Goal: Transaction & Acquisition: Purchase product/service

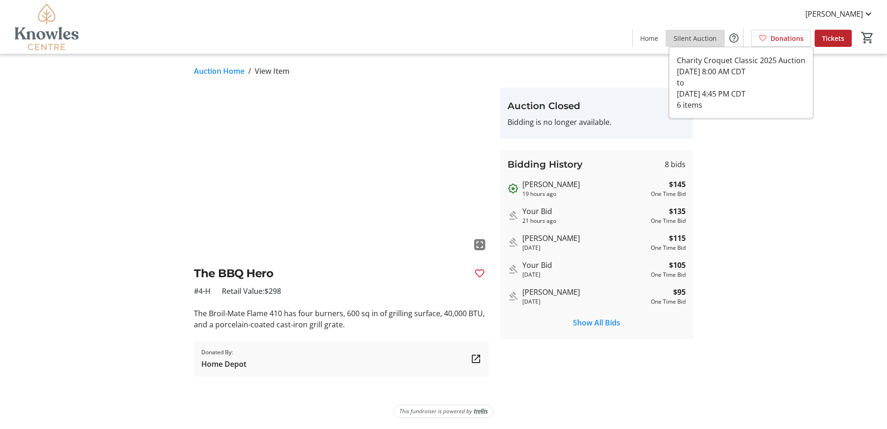
click at [712, 31] on span at bounding box center [695, 38] width 58 height 22
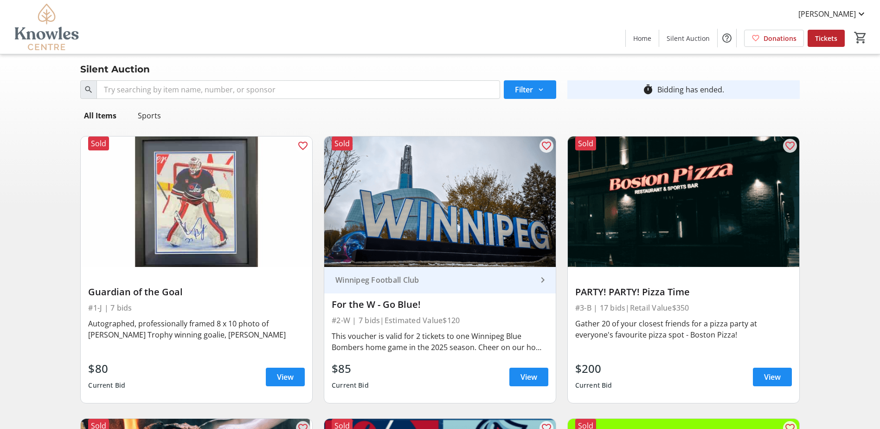
scroll to position [46, 0]
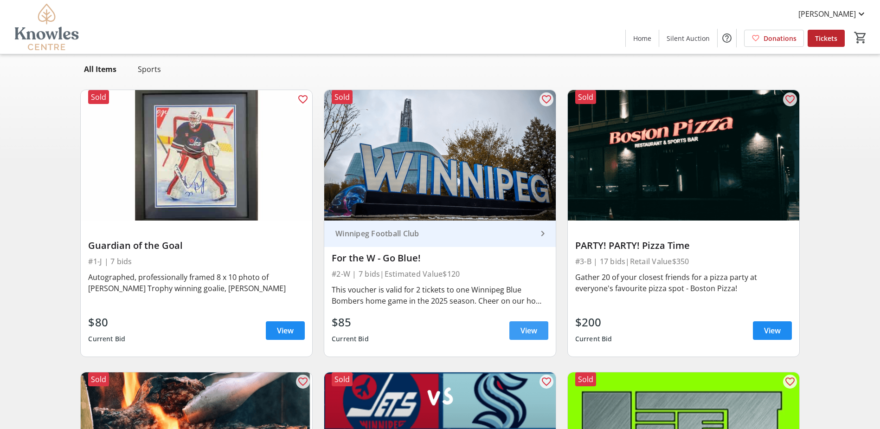
click at [538, 329] on span at bounding box center [529, 330] width 39 height 22
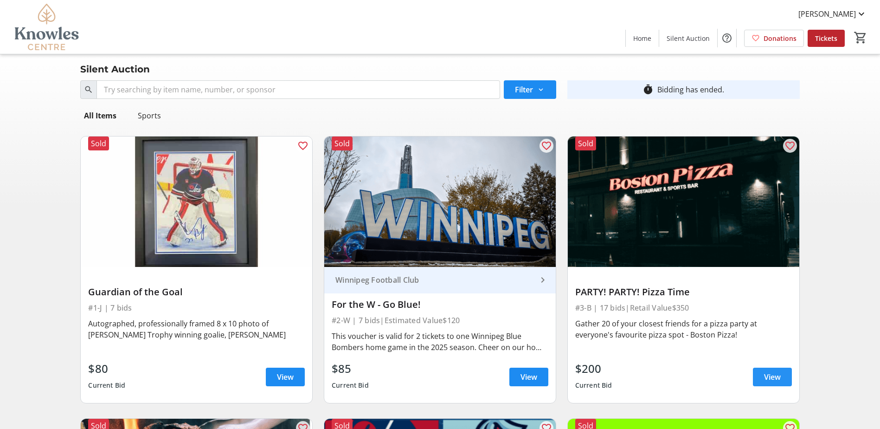
click at [776, 375] on span "View" at bounding box center [772, 376] width 17 height 11
